Goal: Transaction & Acquisition: Purchase product/service

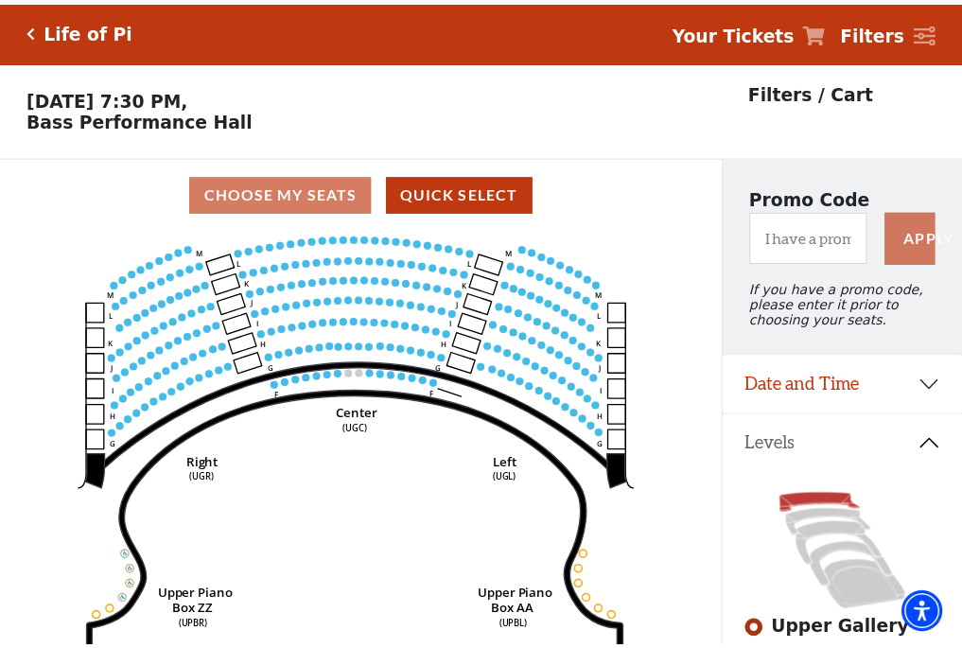
scroll to position [88, 0]
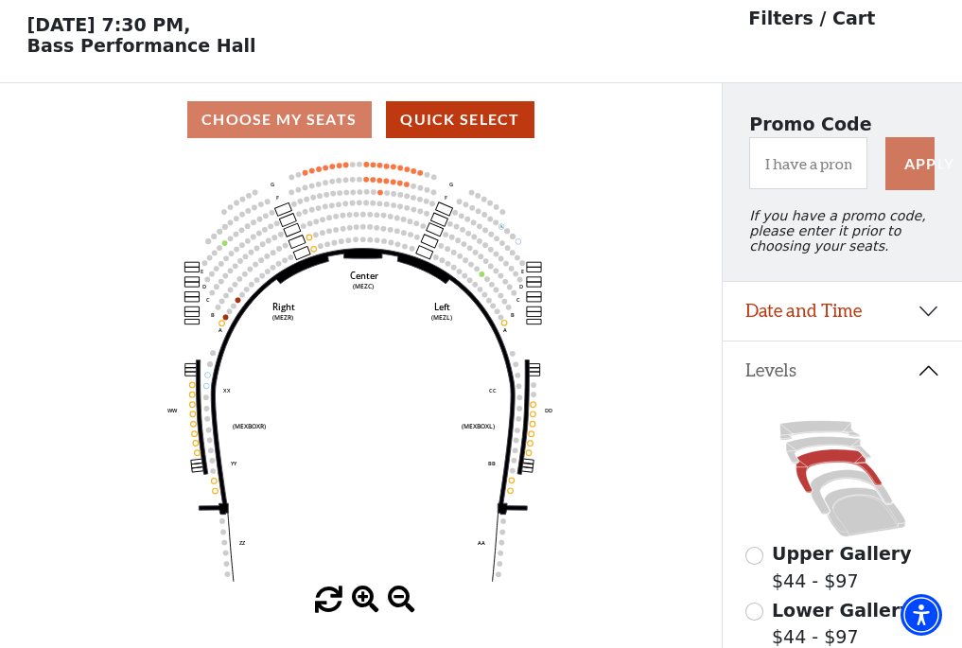
scroll to position [88, 0]
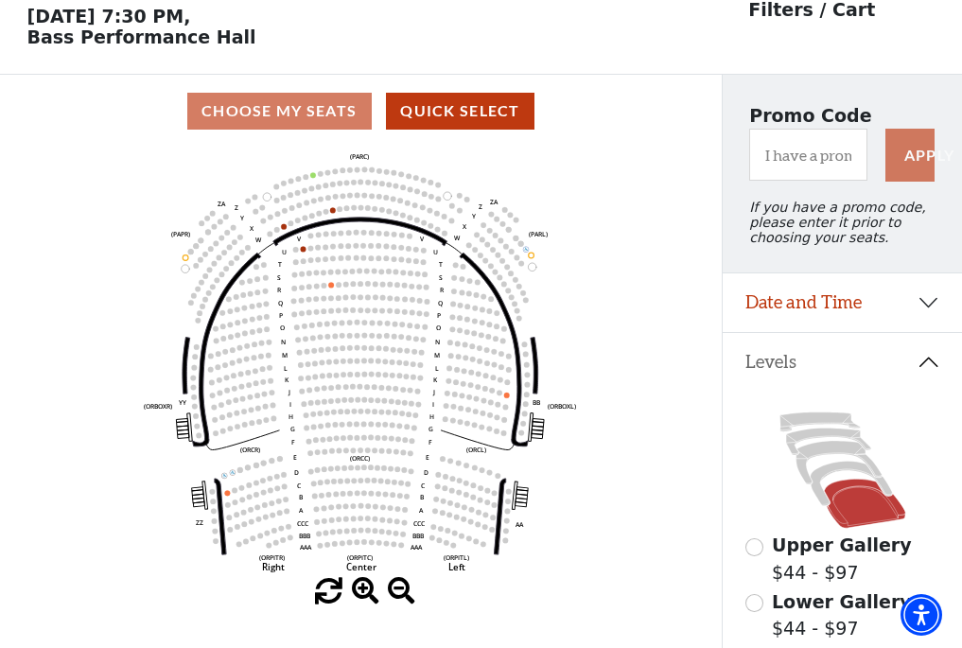
scroll to position [88, 0]
